Goal: Information Seeking & Learning: Learn about a topic

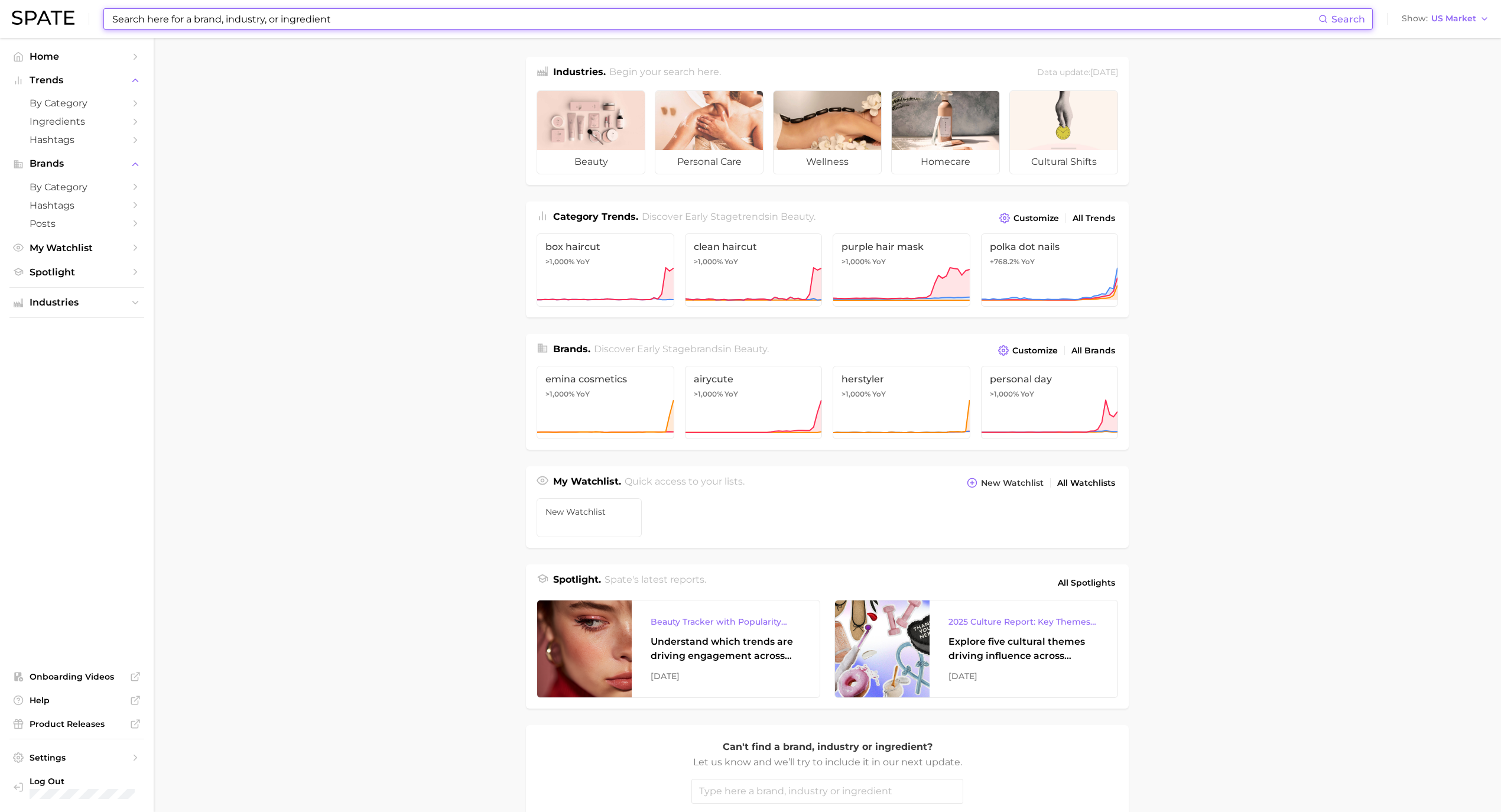
click at [226, 17] on input at bounding box center [715, 19] width 1207 height 20
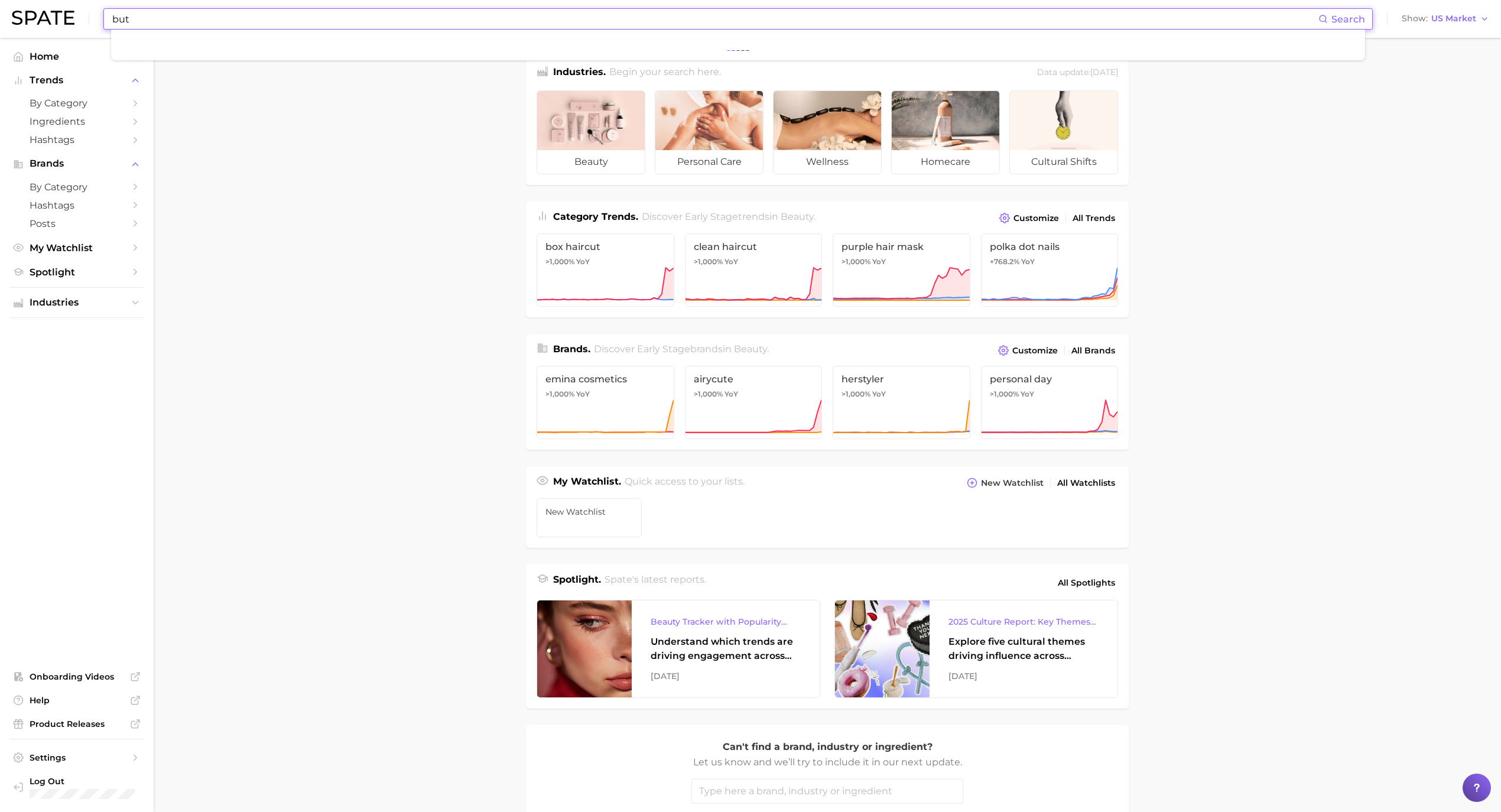
type input "butt"
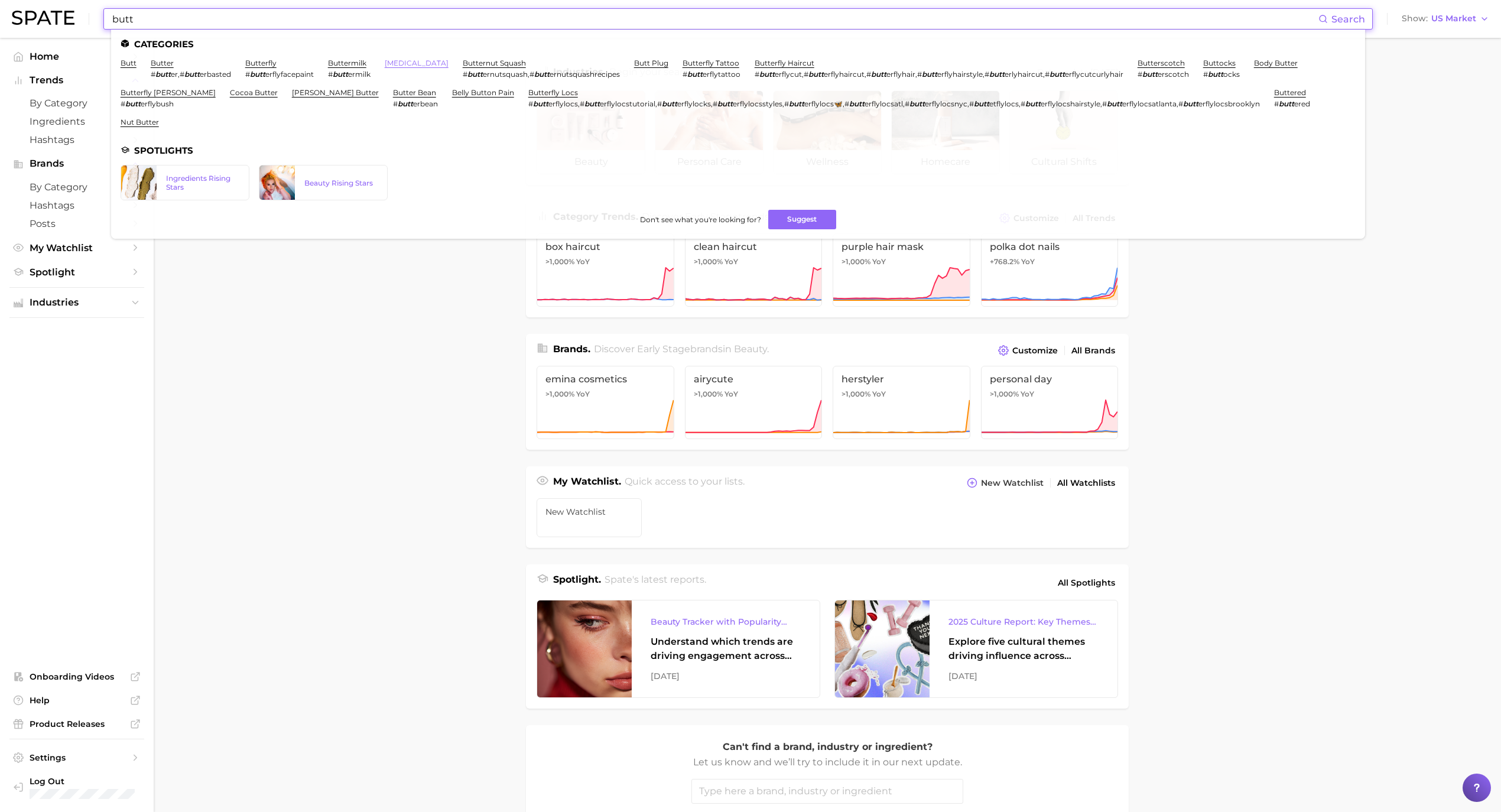
click at [397, 64] on link "[MEDICAL_DATA]" at bounding box center [416, 62] width 64 height 9
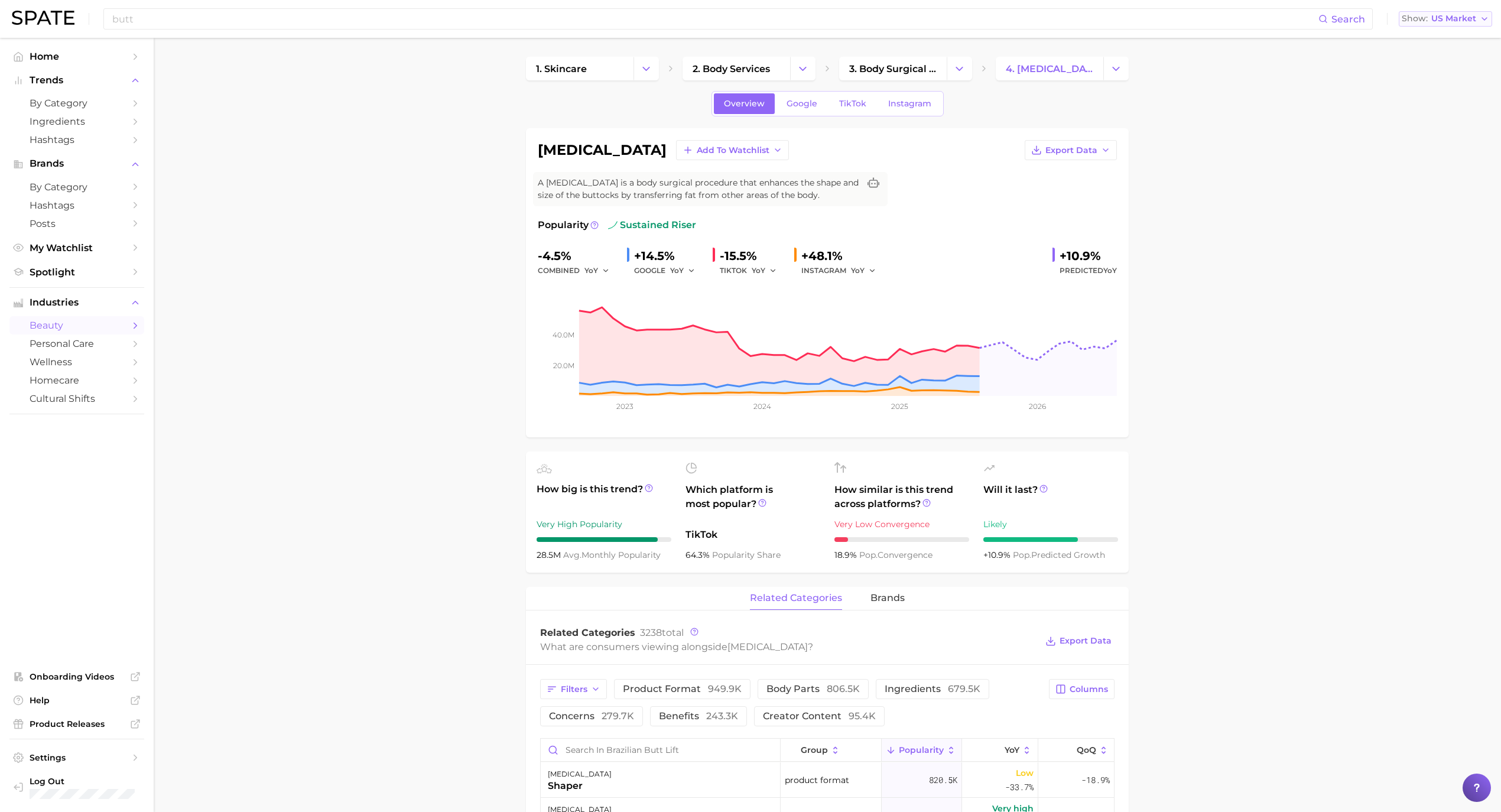
click at [1457, 20] on span "US Market" at bounding box center [1453, 19] width 45 height 7
click at [1425, 145] on span "Global" at bounding box center [1418, 144] width 27 height 10
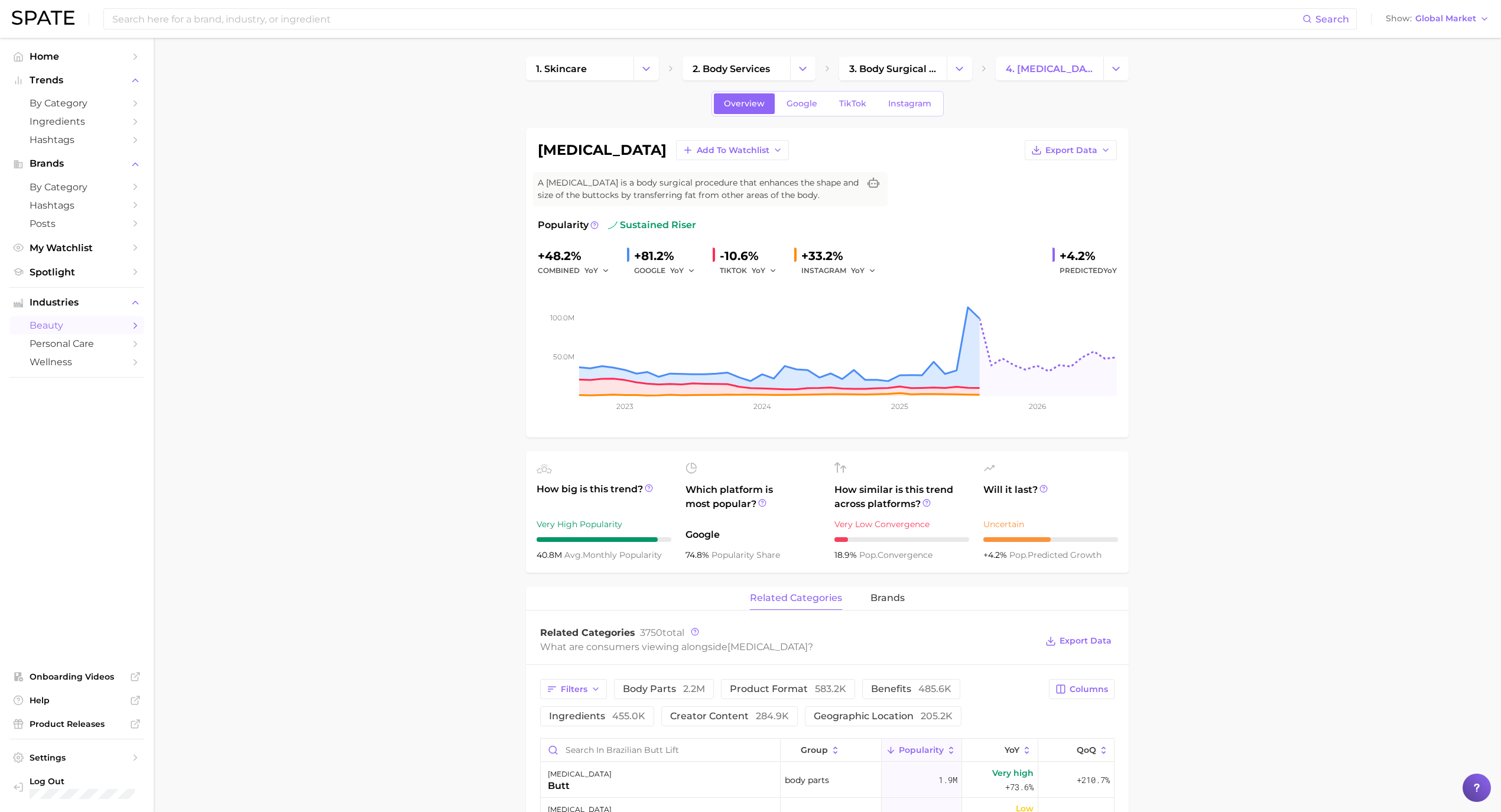
click at [1103, 143] on button "Export Data" at bounding box center [1070, 150] width 92 height 20
click at [1076, 188] on span "Time Series Image" at bounding box center [1046, 193] width 79 height 10
click at [1470, 17] on span "Global Market" at bounding box center [1445, 19] width 61 height 7
click at [1421, 36] on span "[GEOGRAPHIC_DATA]" at bounding box center [1435, 38] width 92 height 10
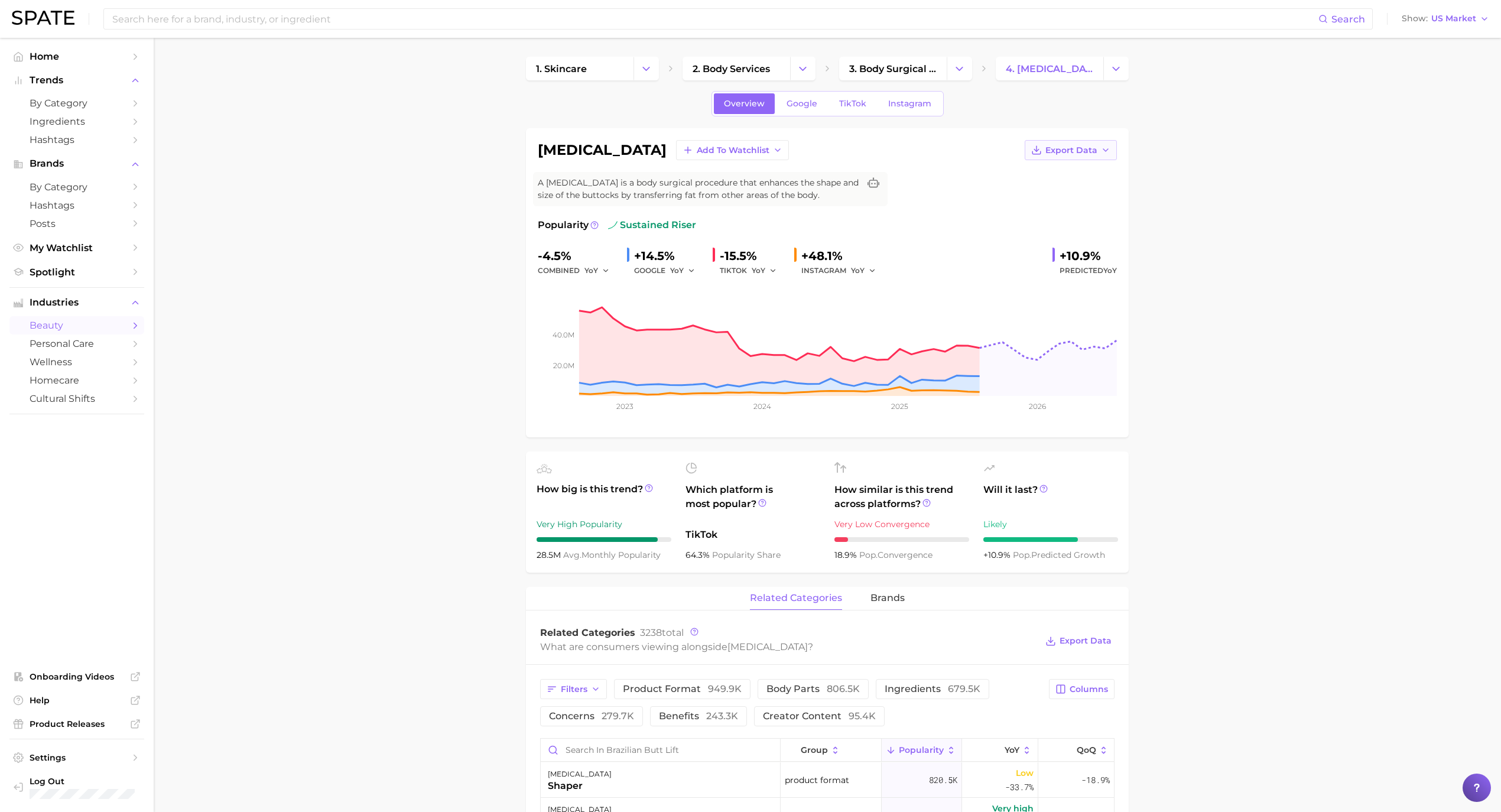
click at [1085, 148] on span "Export Data" at bounding box center [1072, 150] width 52 height 10
click at [1090, 198] on button "Time Series Image" at bounding box center [1052, 193] width 130 height 21
click at [291, 20] on input at bounding box center [715, 19] width 1207 height 20
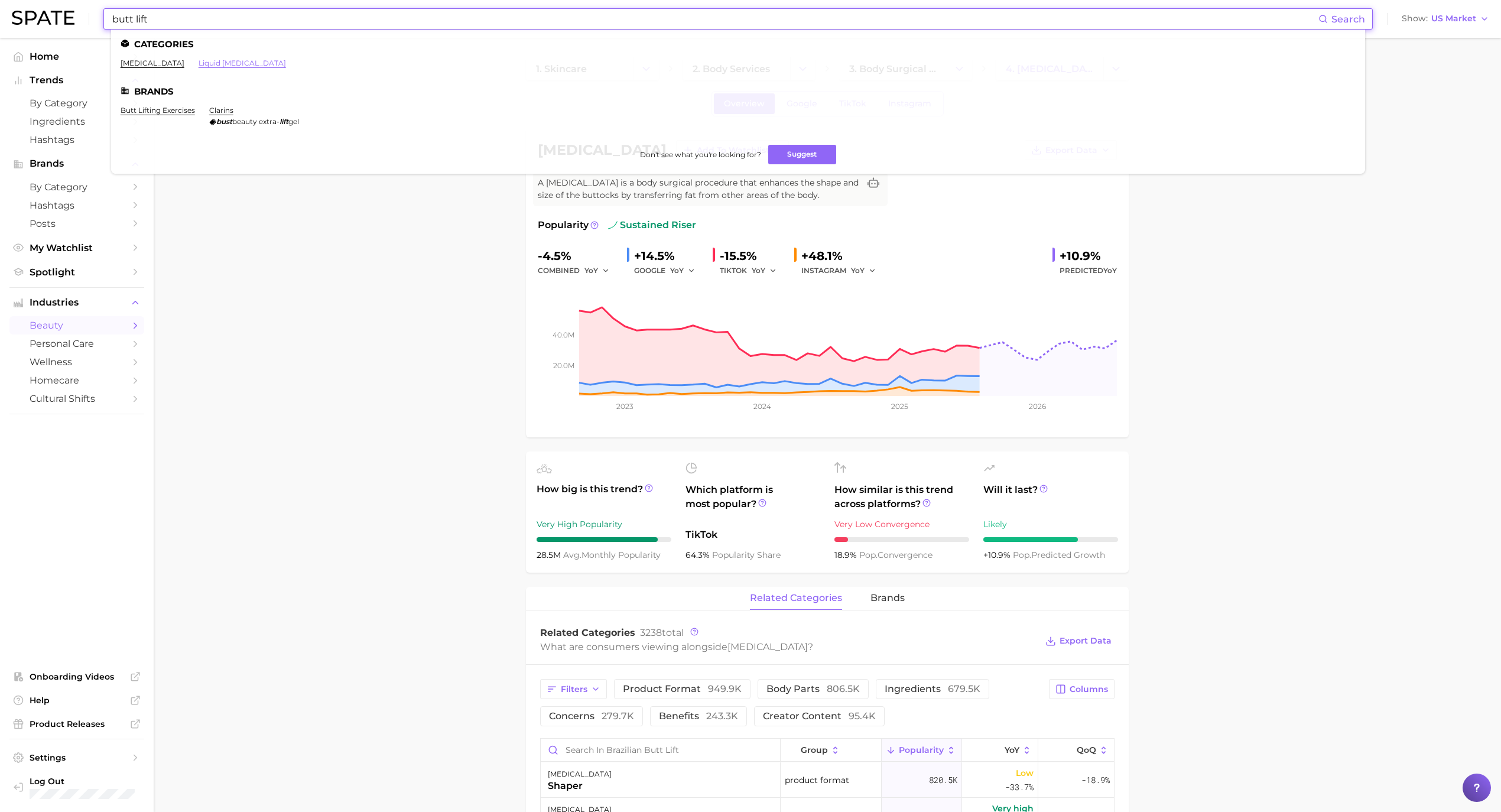
click at [272, 66] on link "liquid [MEDICAL_DATA]" at bounding box center [242, 62] width 87 height 9
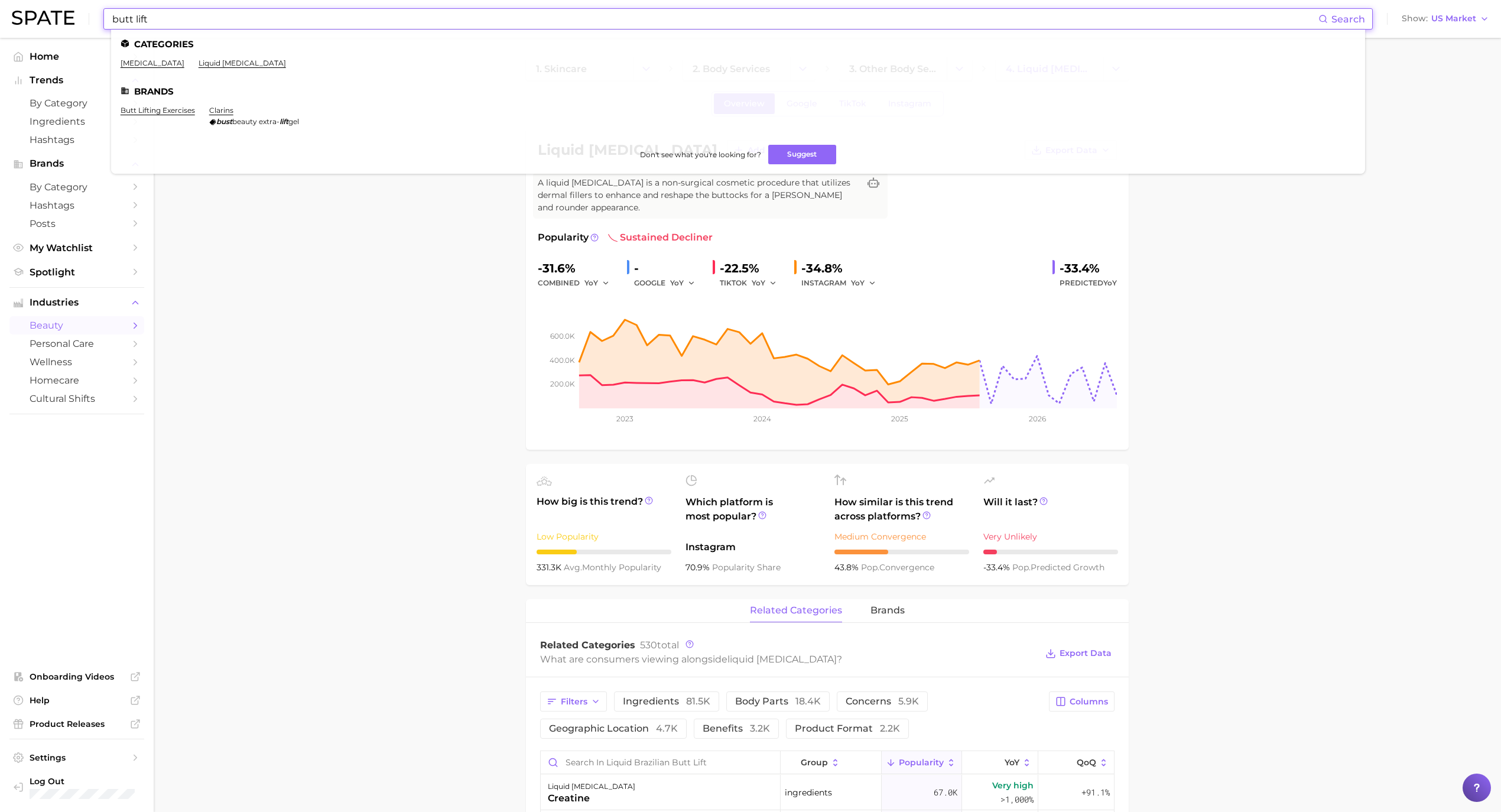
click at [362, 15] on input "butt lift" at bounding box center [715, 19] width 1207 height 20
drag, startPoint x: 188, startPoint y: 23, endPoint x: -27, endPoint y: 11, distance: 215.3
click at [0, 11] on html "butt lift Search Categories [MEDICAL_DATA] liquid [MEDICAL_DATA] Brands butt li…" at bounding box center [750, 406] width 1501 height 812
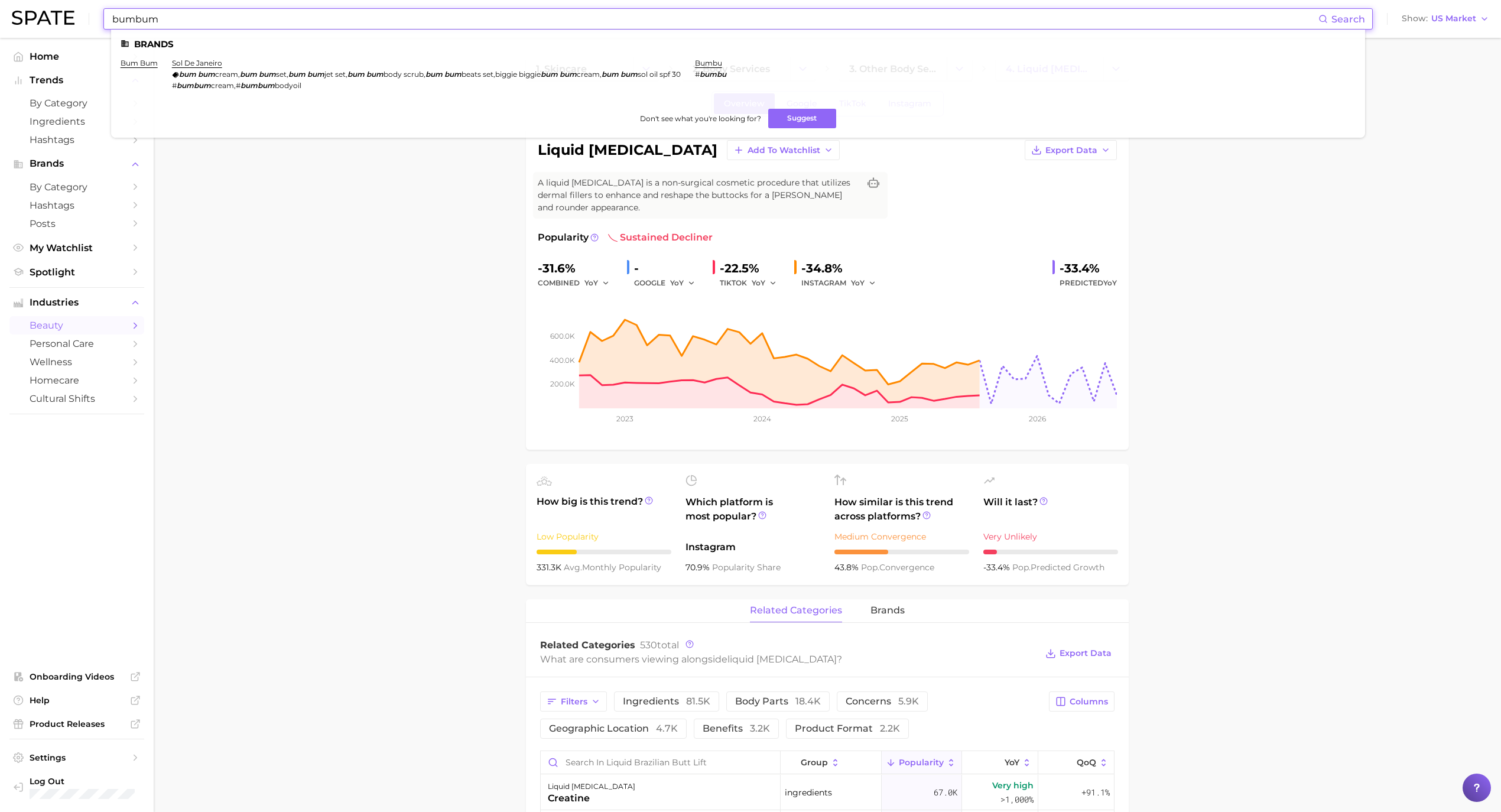
click at [132, 25] on input "bumbum" at bounding box center [715, 19] width 1207 height 20
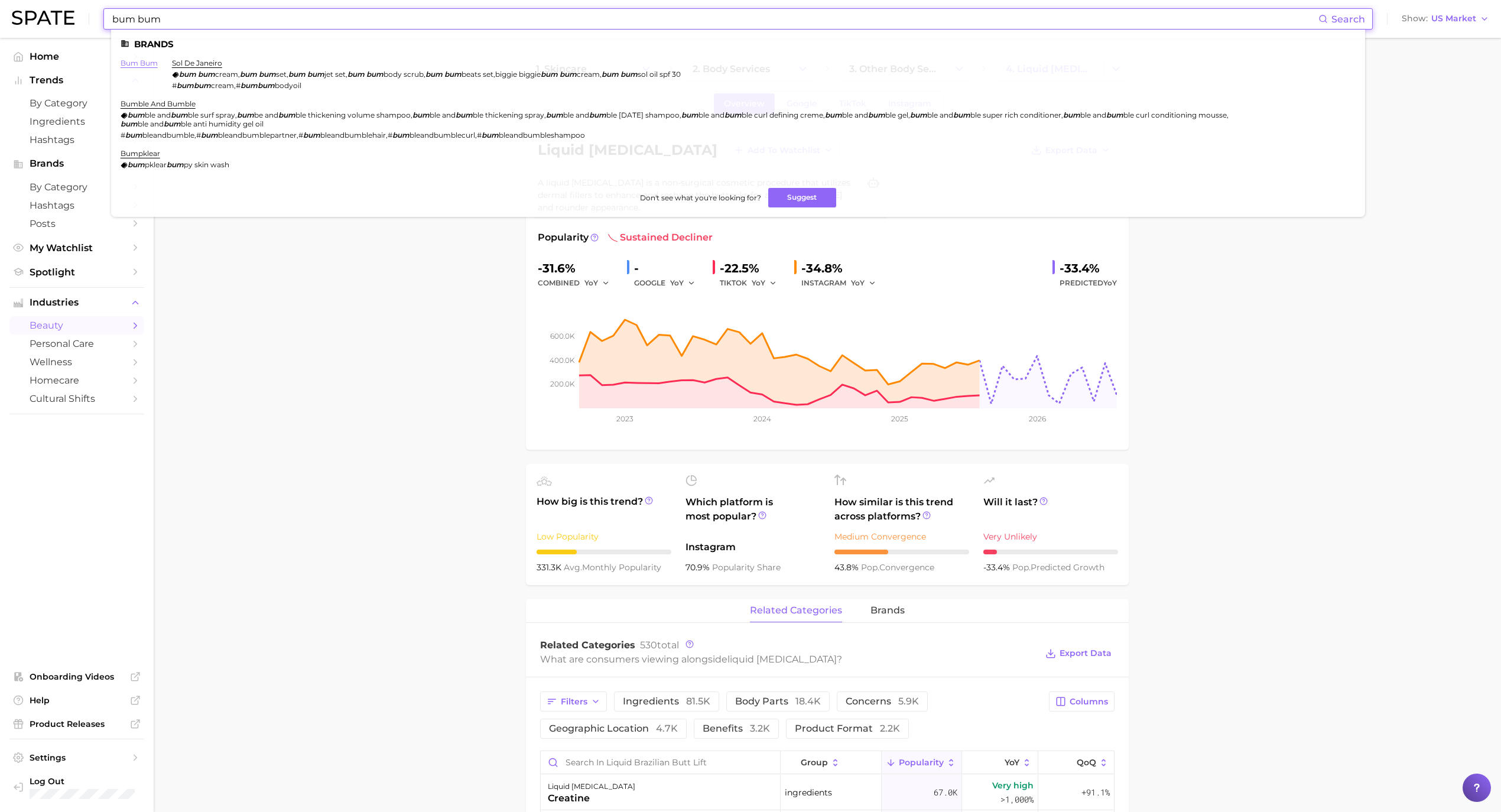
type input "bum bum"
click at [148, 62] on link "bum bum" at bounding box center [140, 62] width 38 height 9
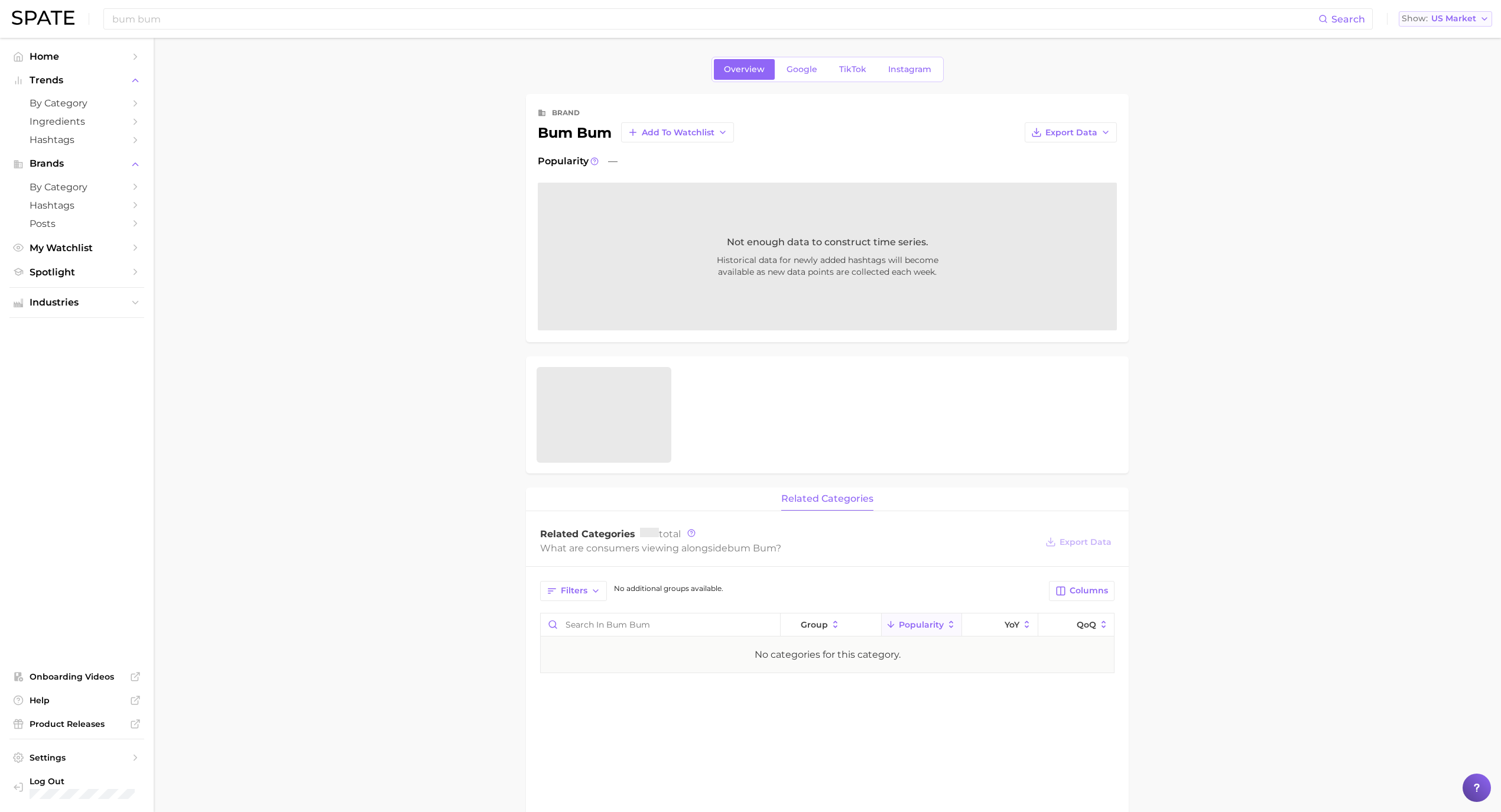
click at [1470, 20] on span "US Market" at bounding box center [1453, 19] width 45 height 7
click at [1434, 135] on button "Global" at bounding box center [1451, 145] width 103 height 21
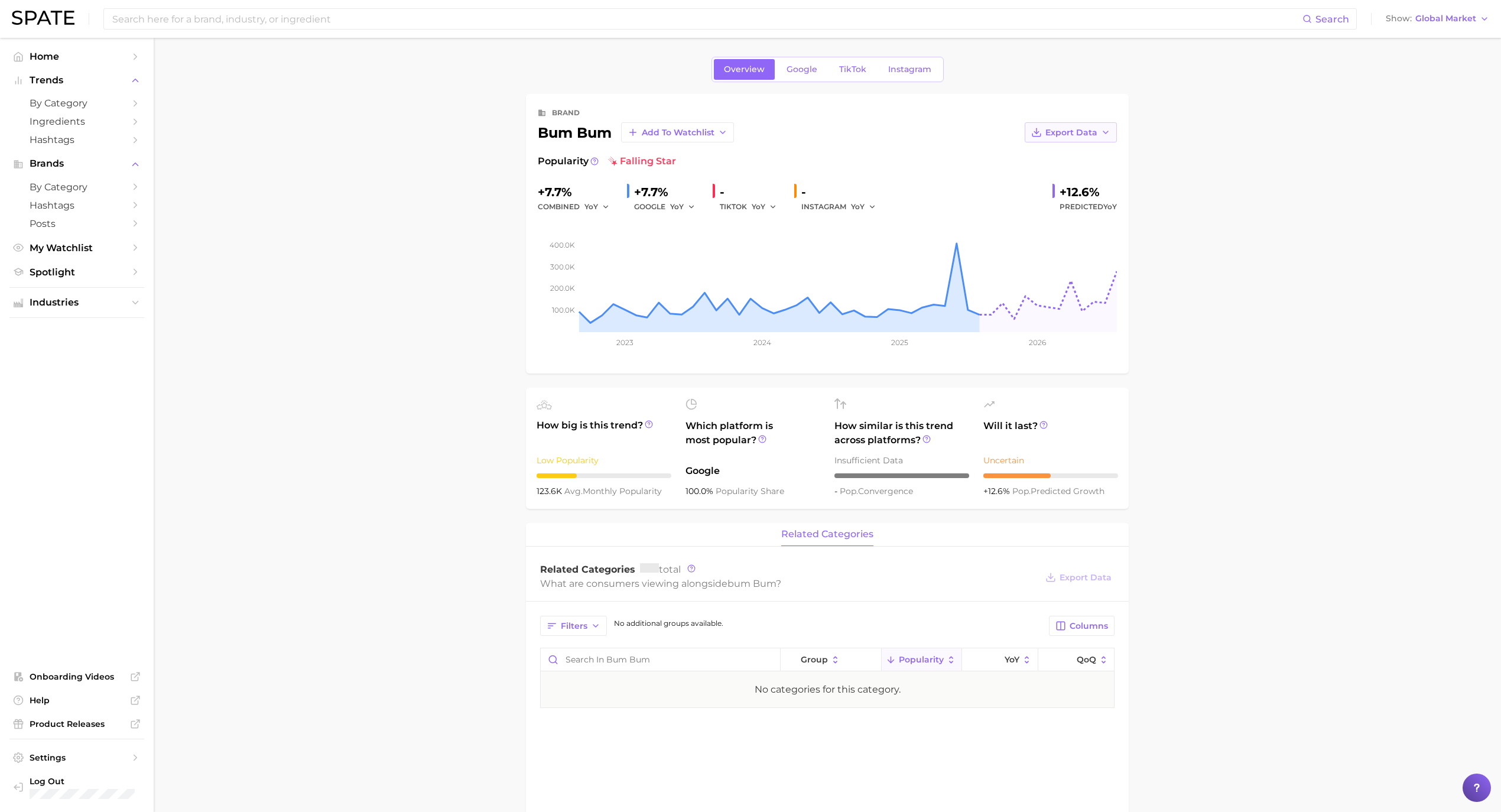
drag, startPoint x: 1072, startPoint y: 131, endPoint x: 1078, endPoint y: 137, distance: 8.5
click at [1072, 131] on span "Export Data" at bounding box center [1072, 132] width 52 height 10
click at [1097, 177] on button "Time Series Image" at bounding box center [1052, 176] width 130 height 21
click at [230, 27] on input at bounding box center [707, 19] width 1191 height 20
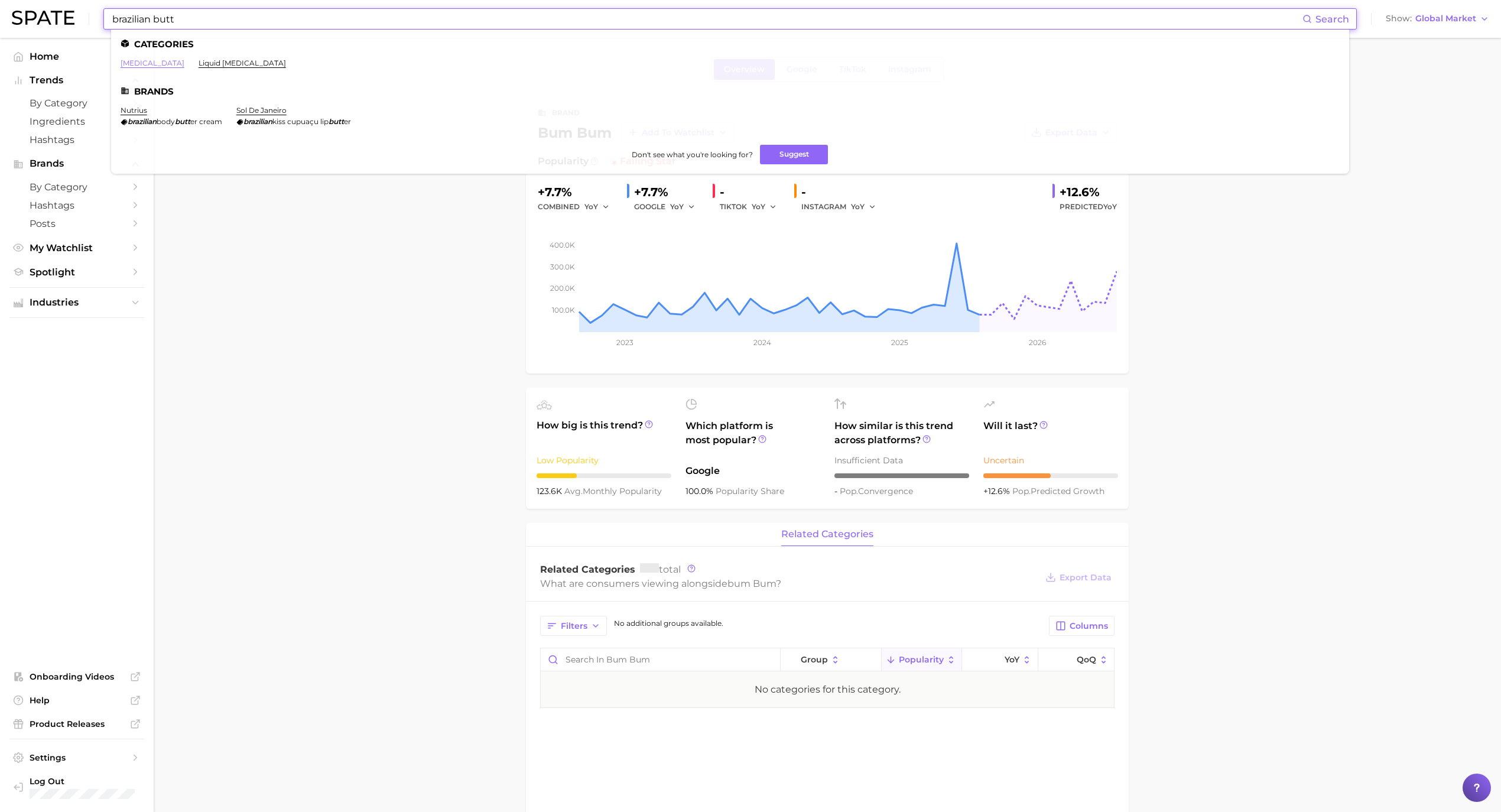
type input "brazilian butt"
click at [175, 64] on link "[MEDICAL_DATA]" at bounding box center [152, 62] width 64 height 9
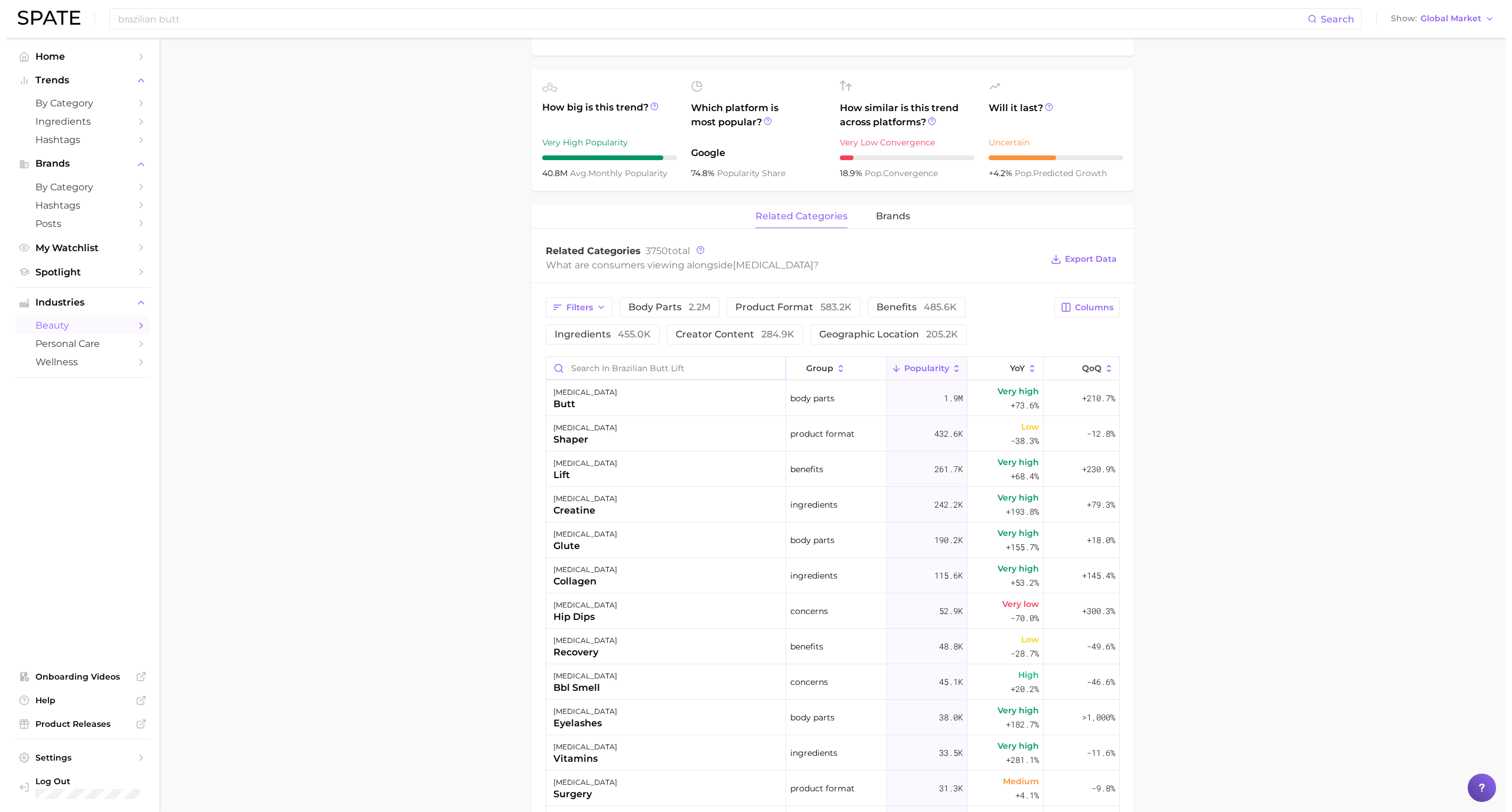
scroll to position [394, 0]
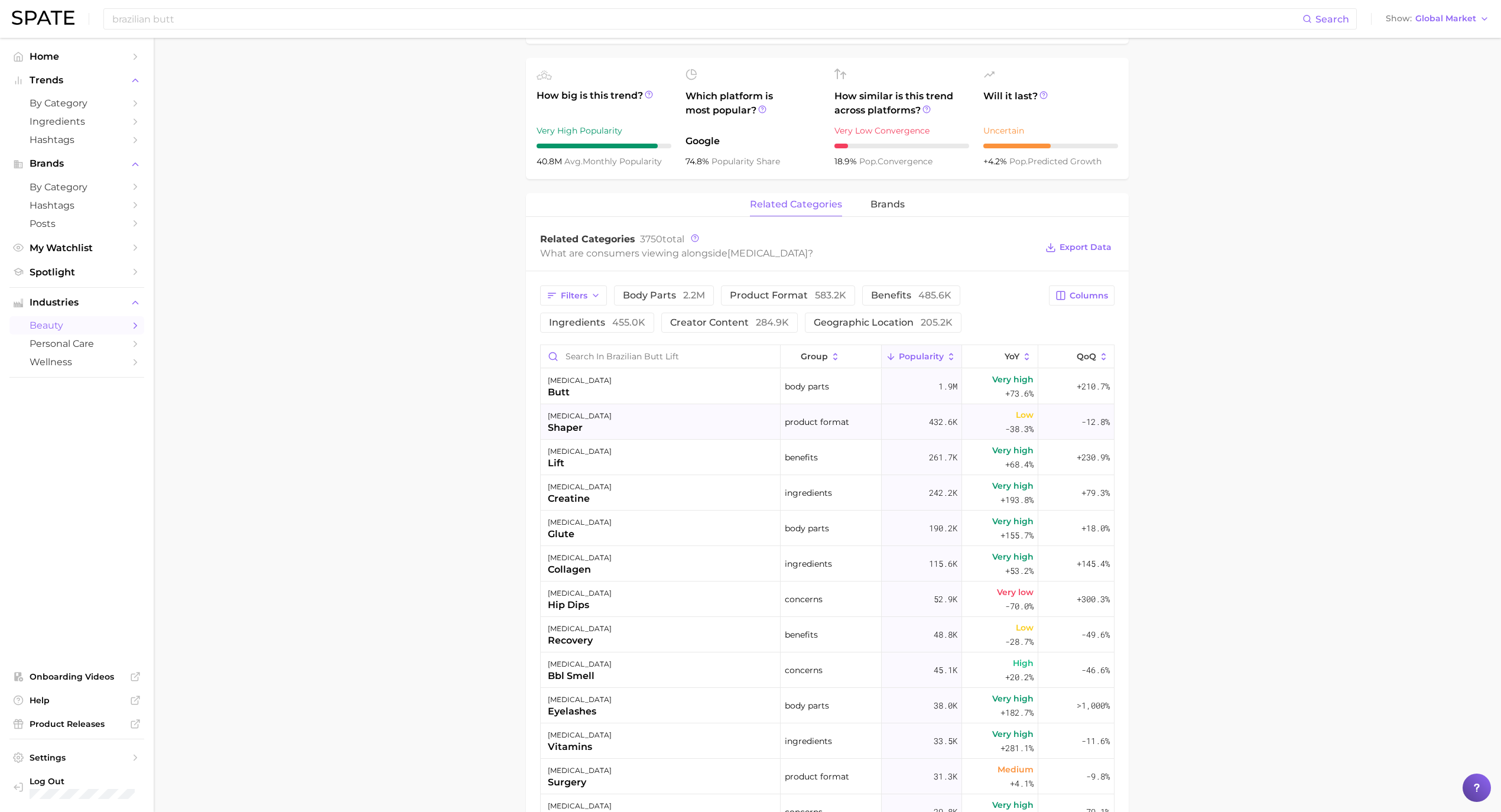
click at [586, 423] on div "[MEDICAL_DATA]" at bounding box center [579, 416] width 64 height 14
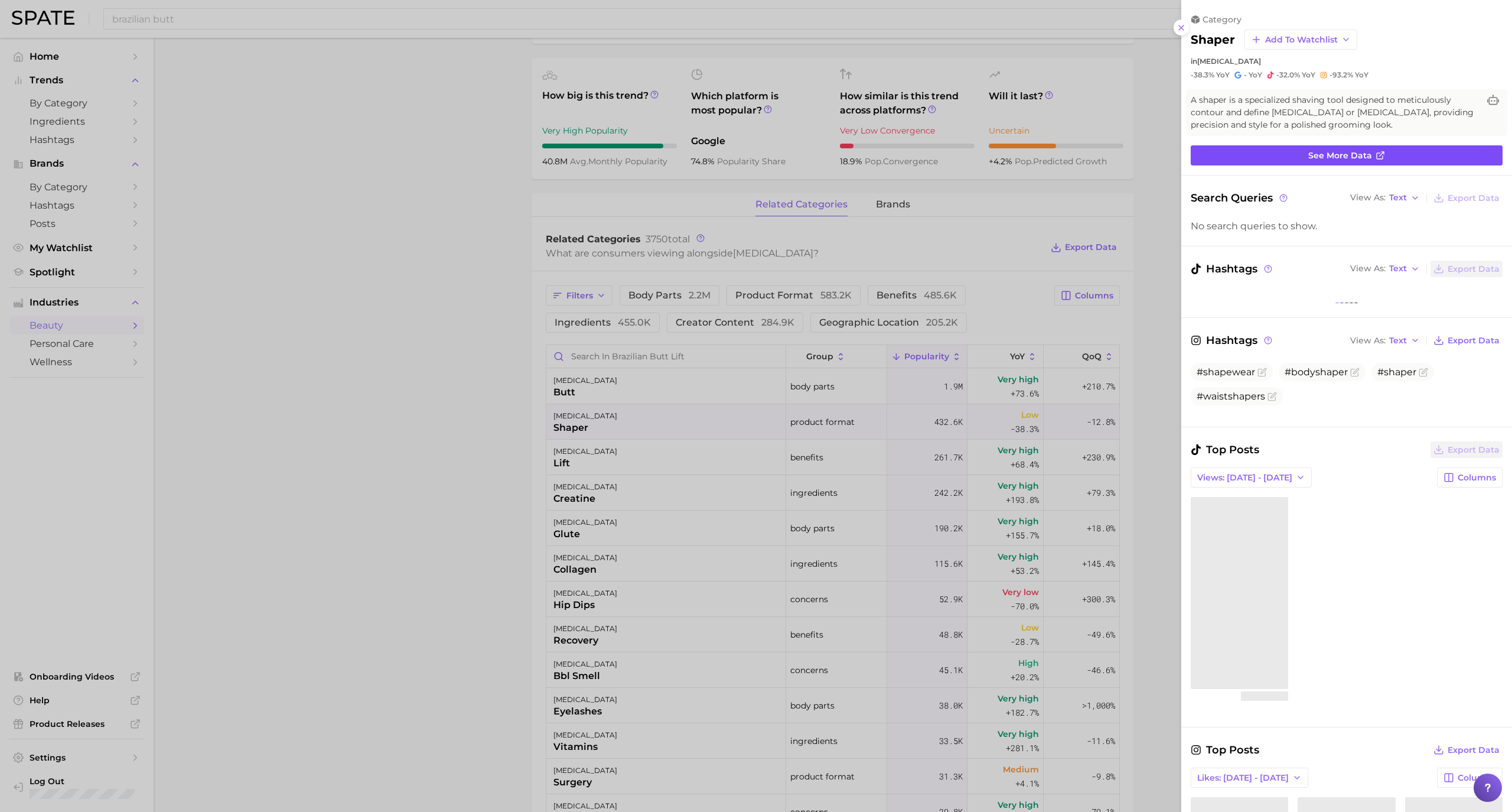
click at [1359, 157] on span "See more data" at bounding box center [1340, 156] width 64 height 10
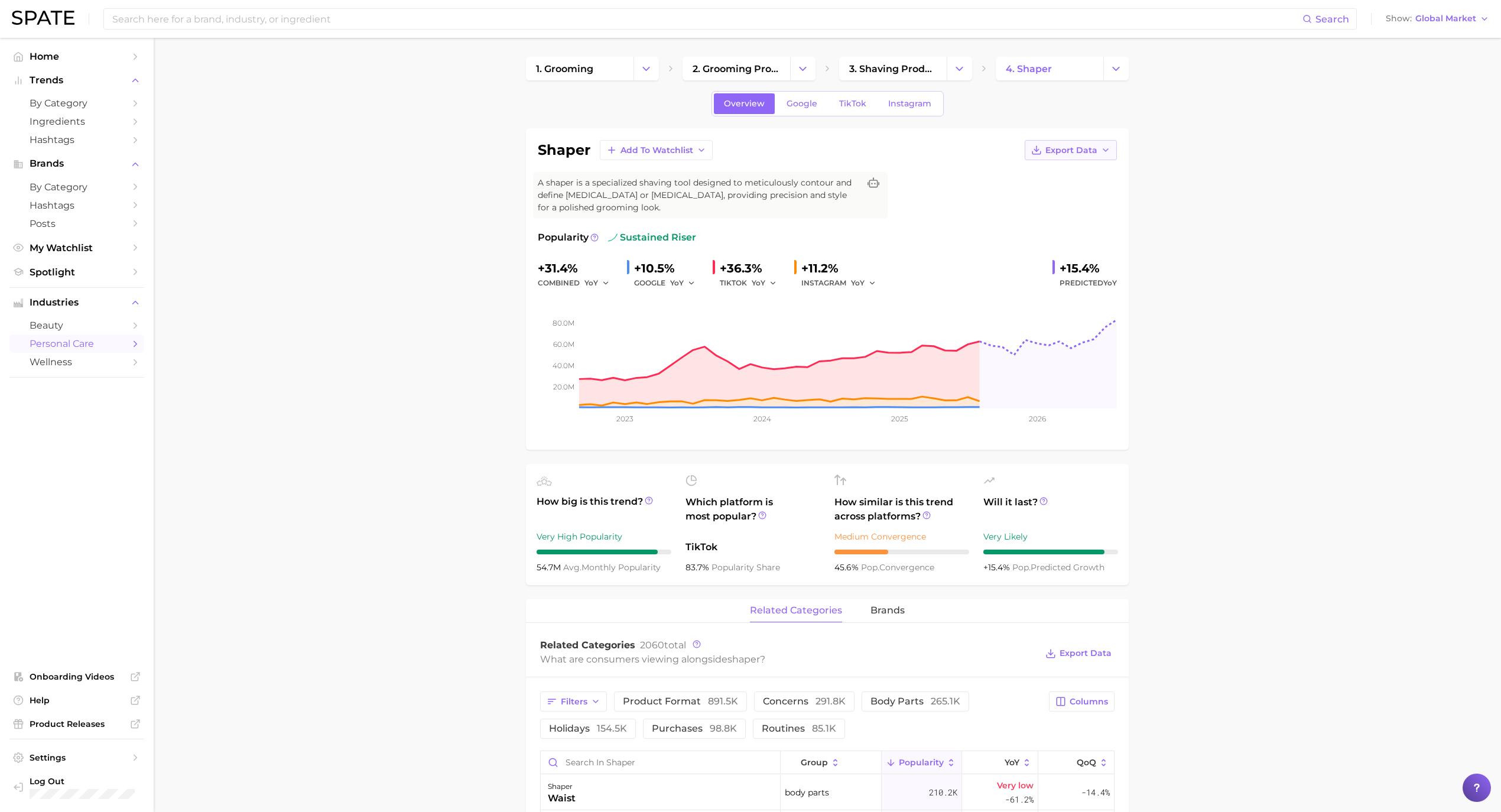
click at [1078, 147] on span "Export Data" at bounding box center [1072, 150] width 52 height 10
click at [1084, 189] on span "Time Series Image" at bounding box center [1046, 193] width 79 height 10
click at [1466, 26] on button "Show Global Market" at bounding box center [1437, 19] width 109 height 15
click at [1429, 41] on span "[GEOGRAPHIC_DATA]" at bounding box center [1435, 38] width 92 height 10
click at [1462, 23] on button "Show US Market" at bounding box center [1445, 19] width 93 height 15
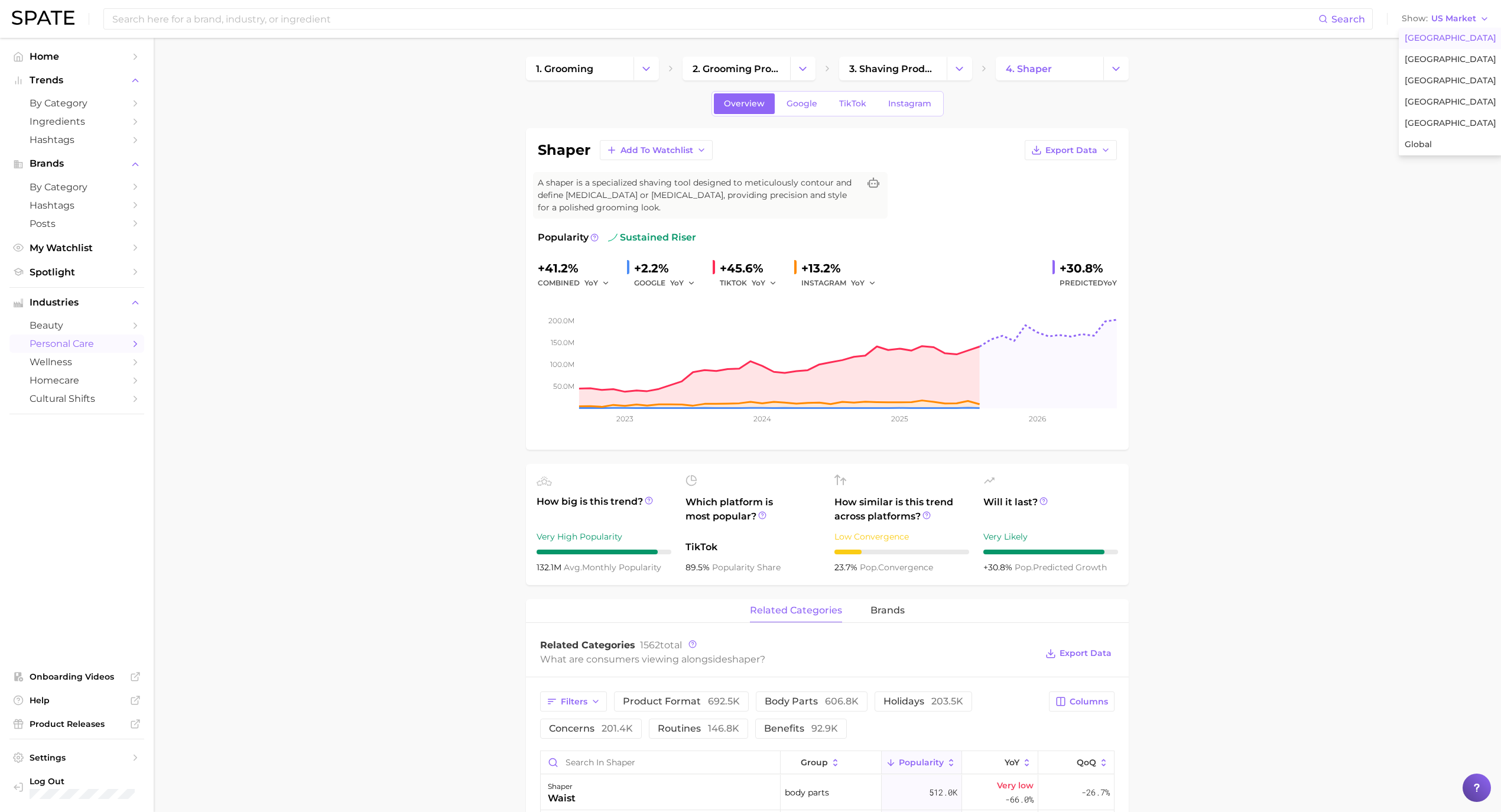
click at [1055, 160] on button "Export Data" at bounding box center [1070, 150] width 92 height 20
click at [1106, 196] on button "Time Series Image" at bounding box center [1052, 193] width 130 height 21
click at [204, 17] on input at bounding box center [715, 19] width 1207 height 20
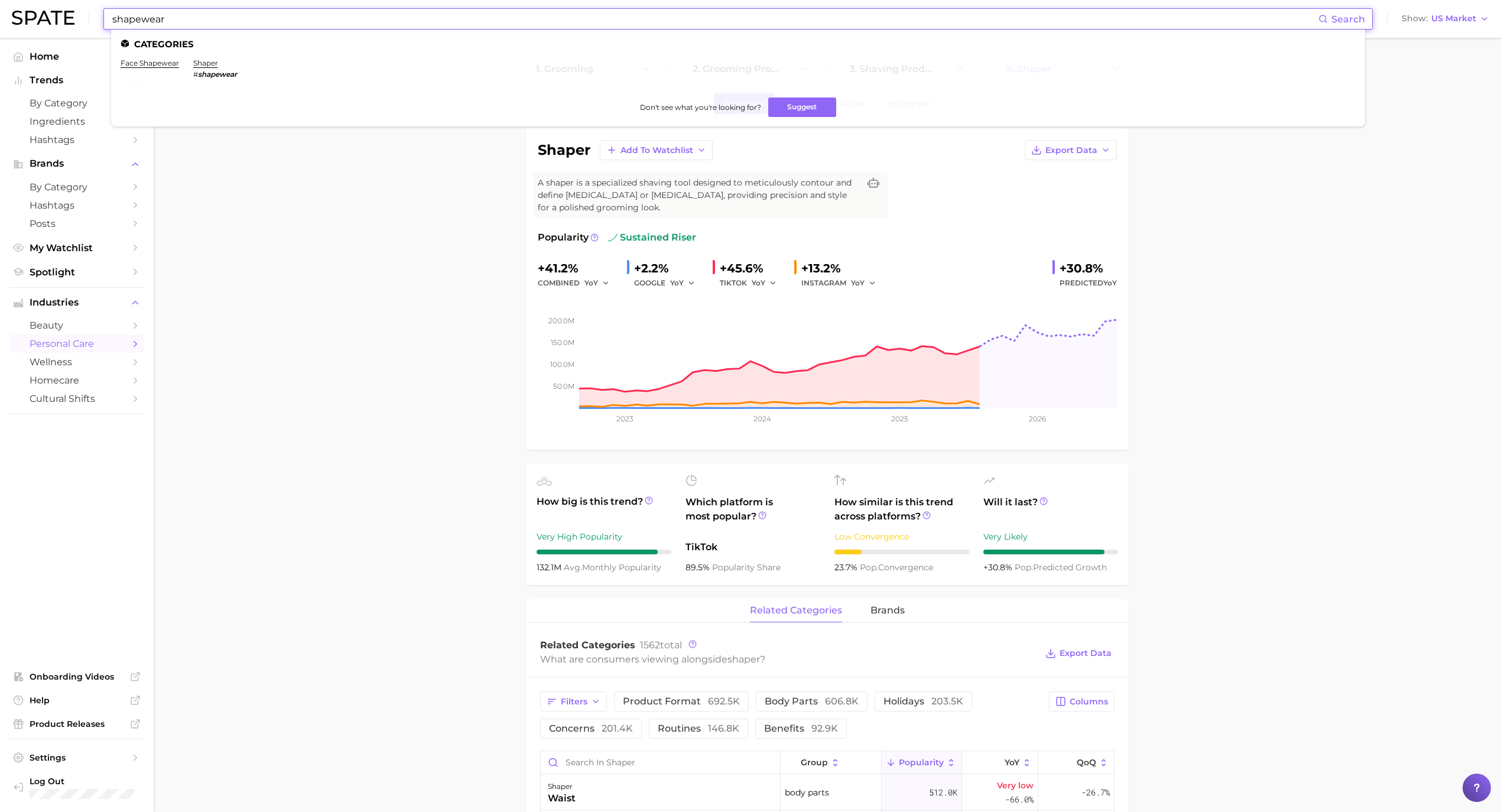
drag, startPoint x: 232, startPoint y: 23, endPoint x: -35, endPoint y: 24, distance: 267.0
click at [0, 24] on html "shapewear Search Categories face shapewear shaper # shapewear Don't see what yo…" at bounding box center [750, 406] width 1501 height 812
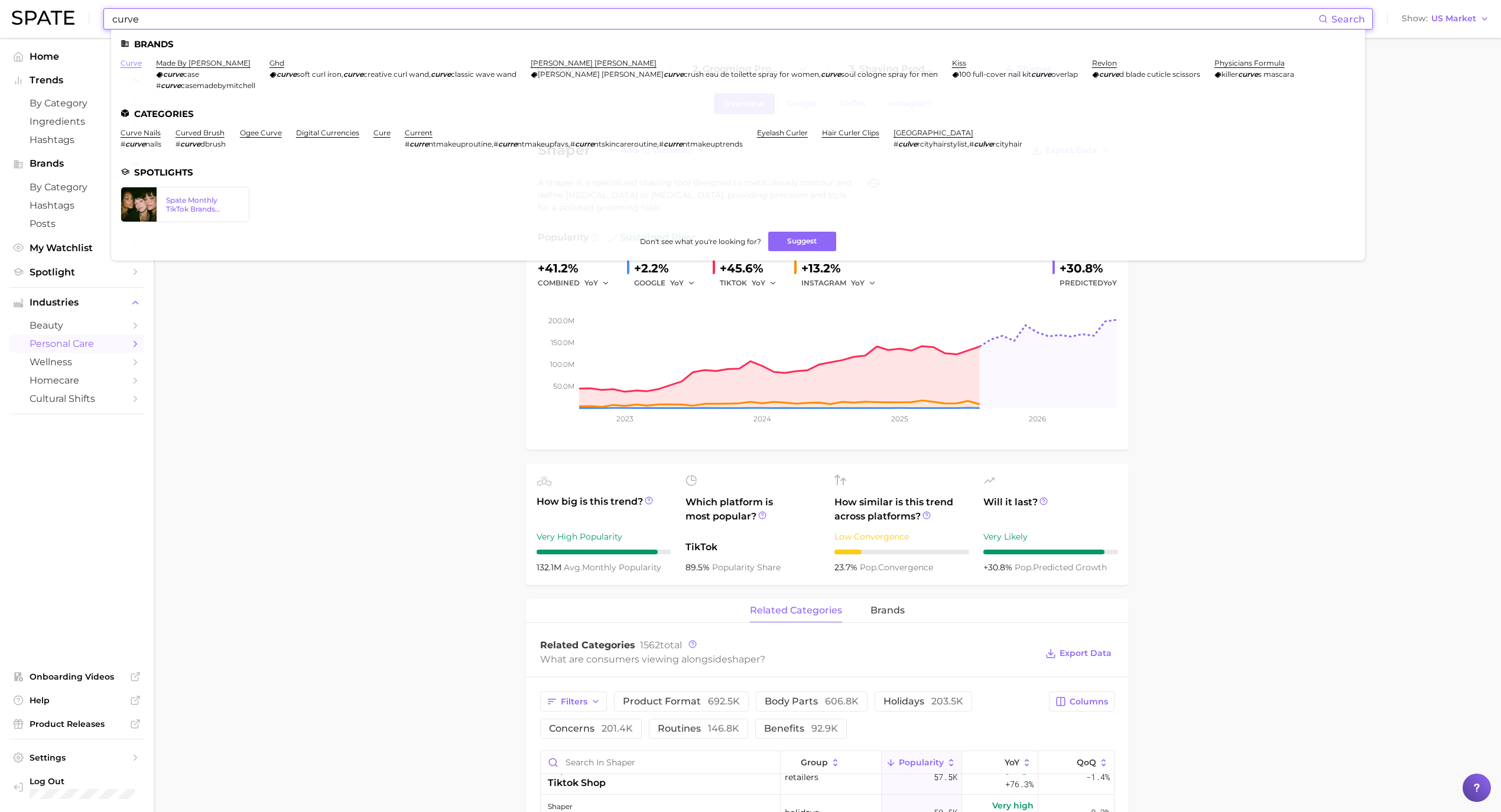
type input "curve"
click at [122, 67] on link "curve" at bounding box center [131, 62] width 21 height 9
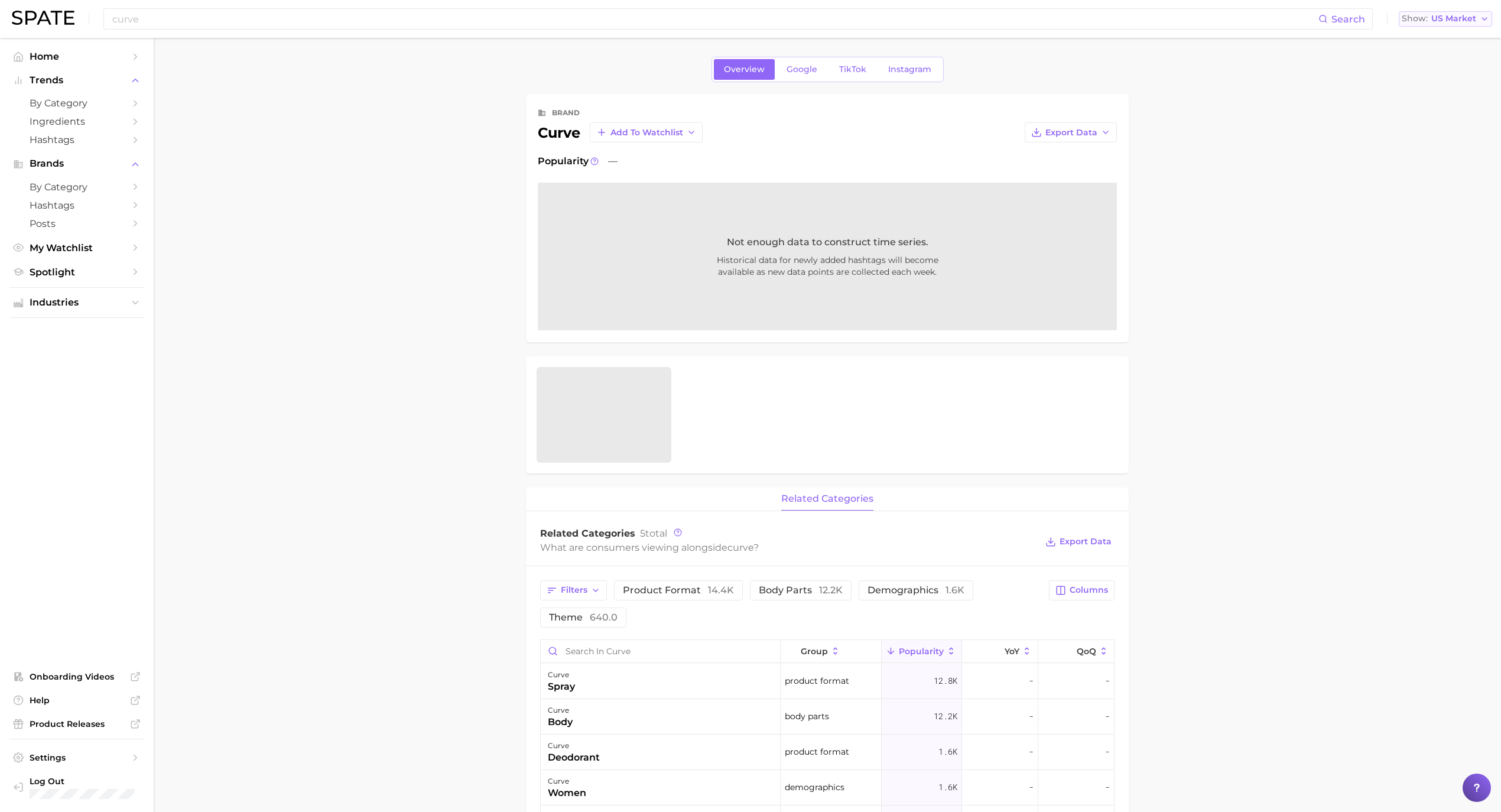
click at [1444, 15] on span "US Market" at bounding box center [1453, 19] width 45 height 7
click at [1443, 148] on button "Global" at bounding box center [1451, 145] width 103 height 21
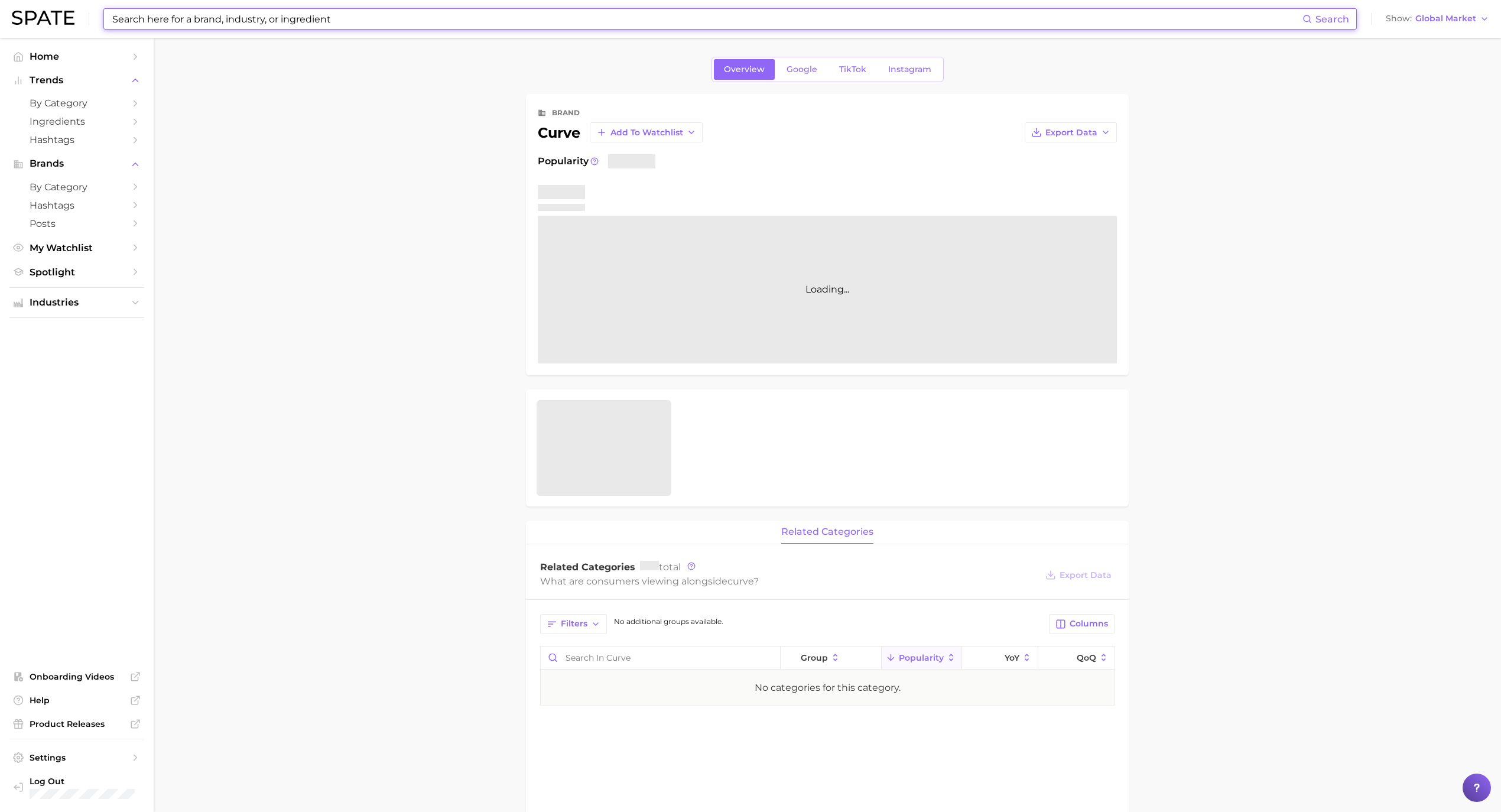
click at [281, 17] on input at bounding box center [707, 19] width 1191 height 20
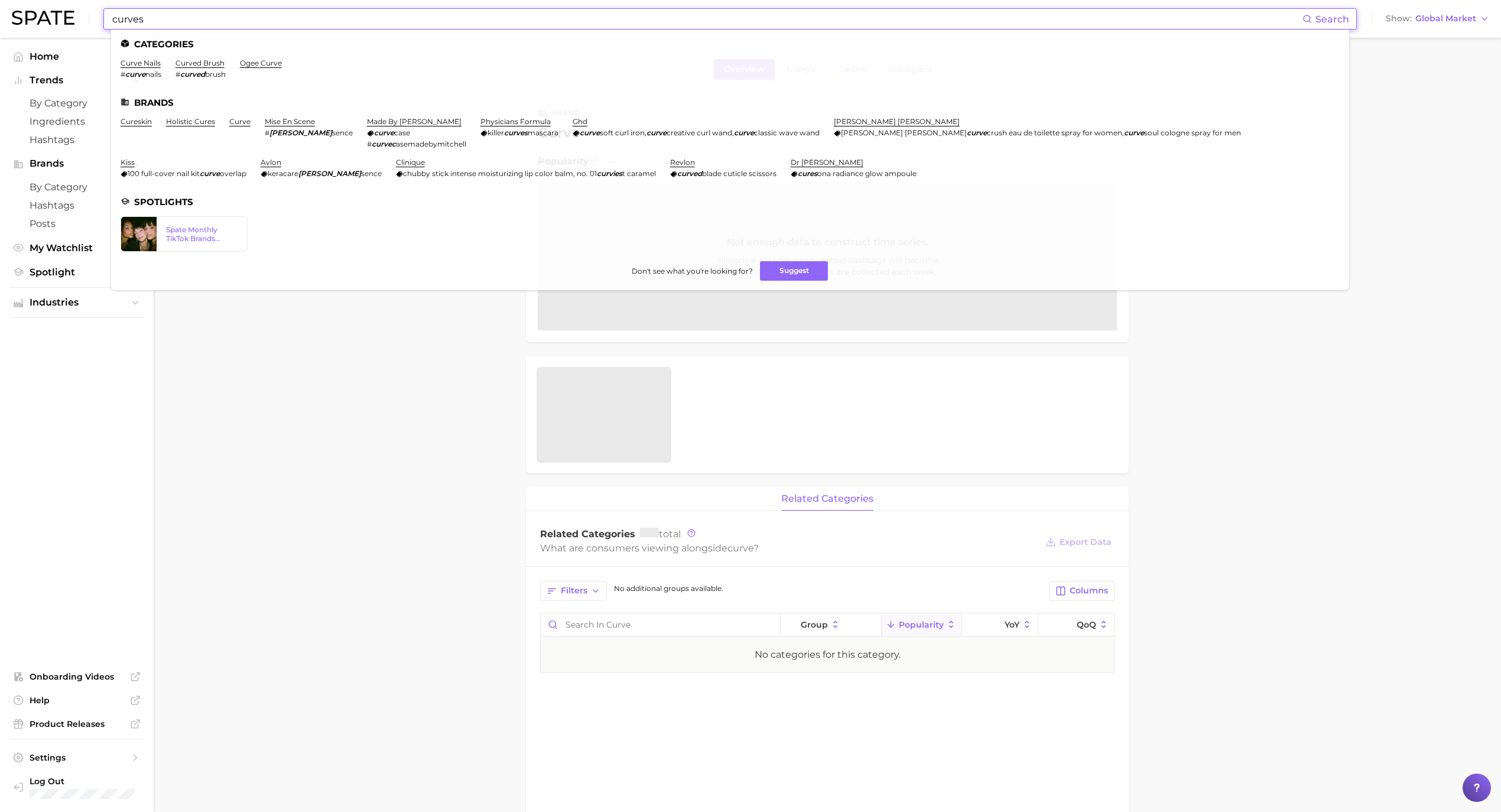
type input "curves"
click at [423, 447] on main "Overview Google TikTok Instagram brand curve Add to Watchlist Export Data Popul…" at bounding box center [827, 660] width 1347 height 1245
